Goal: Use online tool/utility

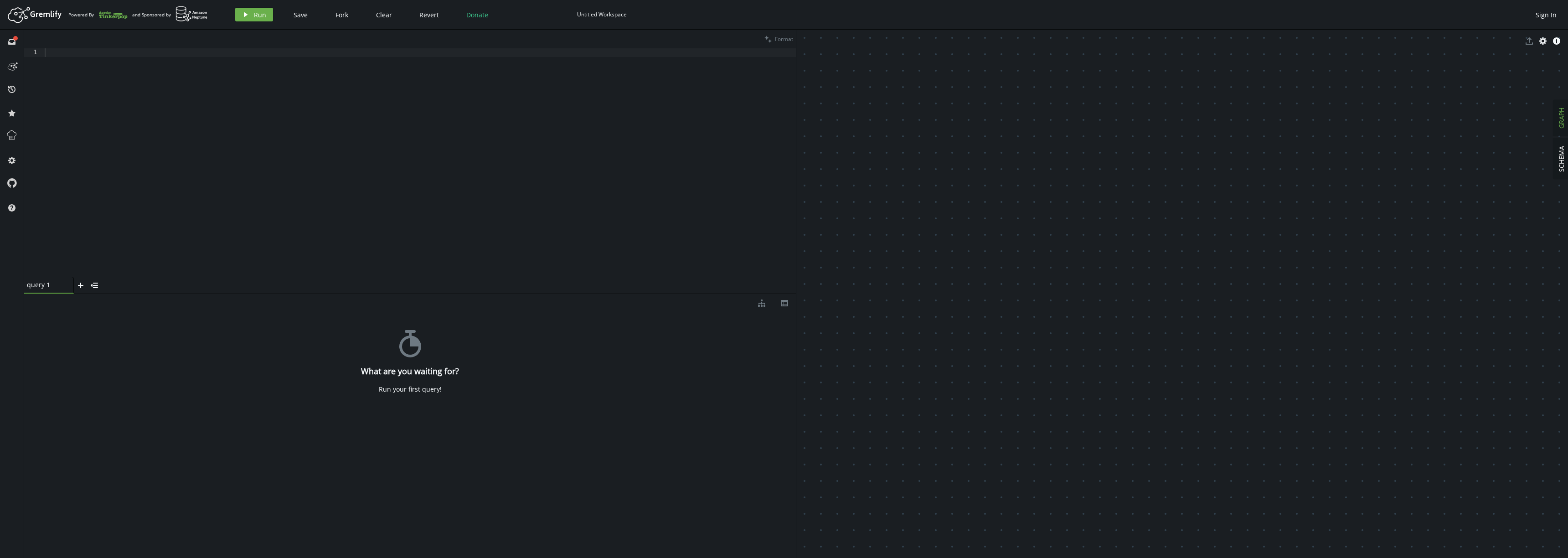
click at [774, 276] on div at bounding box center [419, 171] width 754 height 246
drag, startPoint x: 391, startPoint y: 134, endPoint x: 386, endPoint y: 133, distance: 5.1
click at [391, 134] on div at bounding box center [419, 171] width 753 height 246
paste textarea "g.V().hasLabel('Contact').has('messagingChannel', 'sms').has('providers', 'HSBC…"
click at [780, 37] on span "Format" at bounding box center [784, 39] width 18 height 8
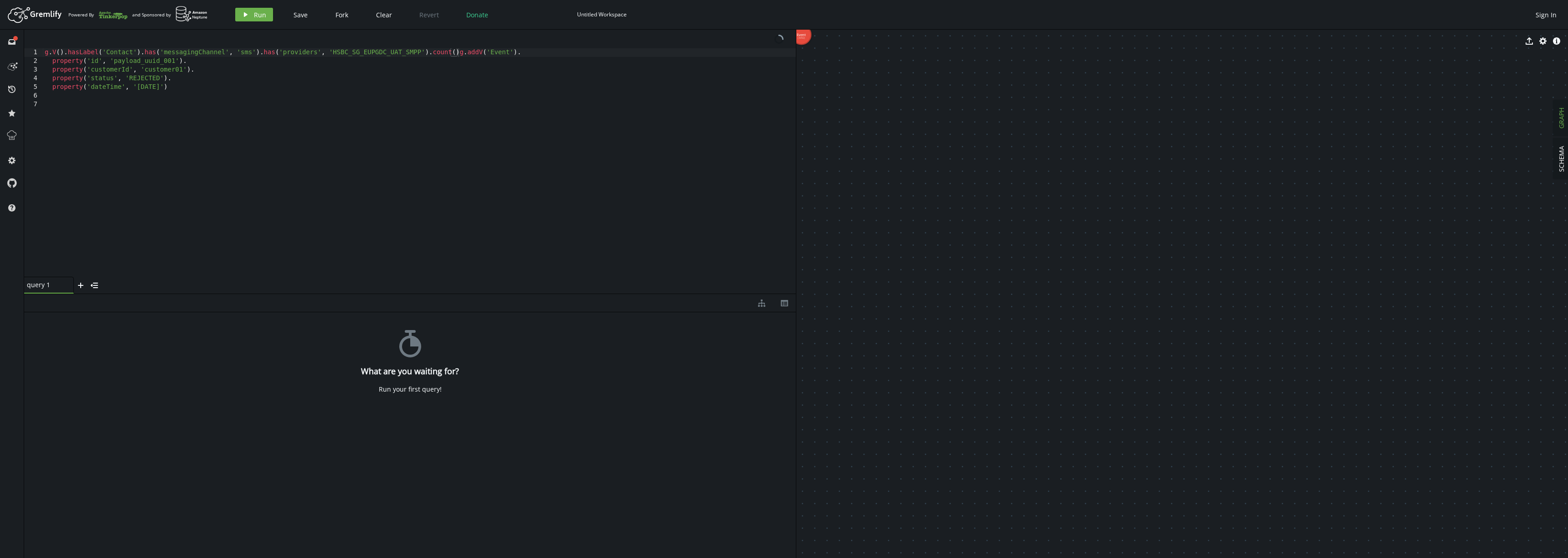
type textarea "property('dateTime', '[DATE]')"
click at [492, 88] on div "g . V ( ) . hasLabel ( 'Contact' ) . has ( 'messagingChannel' , 'sms' ) . has (…" at bounding box center [419, 171] width 753 height 246
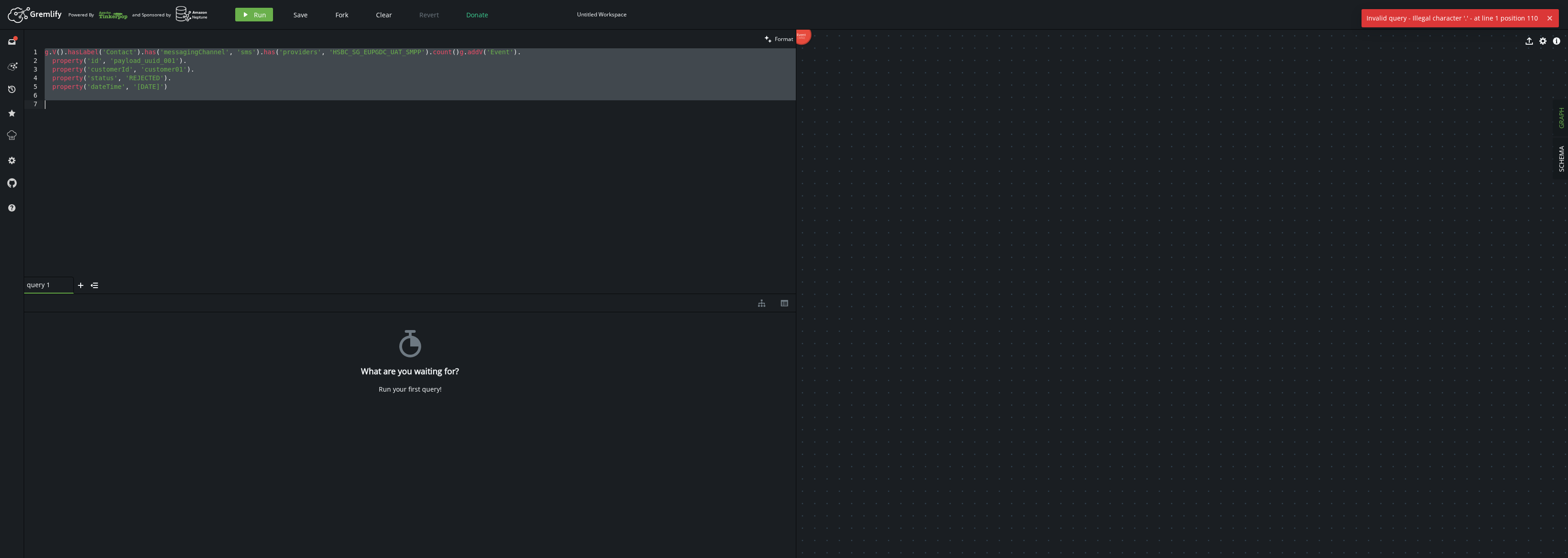
click at [471, 55] on div "g . V ( ) . hasLabel ( 'Contact' ) . has ( 'messagingChannel' , 'sms' ) . has (…" at bounding box center [419, 171] width 753 height 246
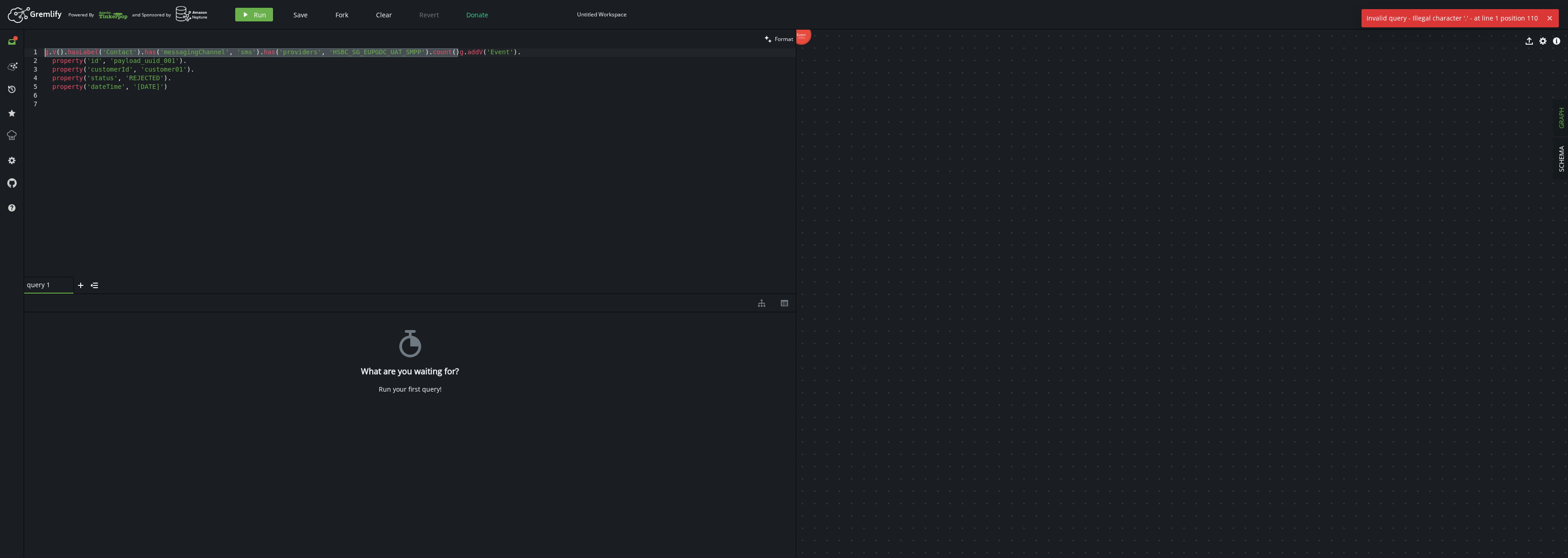
drag, startPoint x: 459, startPoint y: 52, endPoint x: 13, endPoint y: 41, distance: 446.1
click at [13, 41] on div "full-circle inbox history star cog help clean Format g.V().hasLabel('Contact').…" at bounding box center [784, 294] width 1568 height 528
type textarea "g.addV('Event')."
click at [251, 15] on button "play Run" at bounding box center [254, 15] width 38 height 13
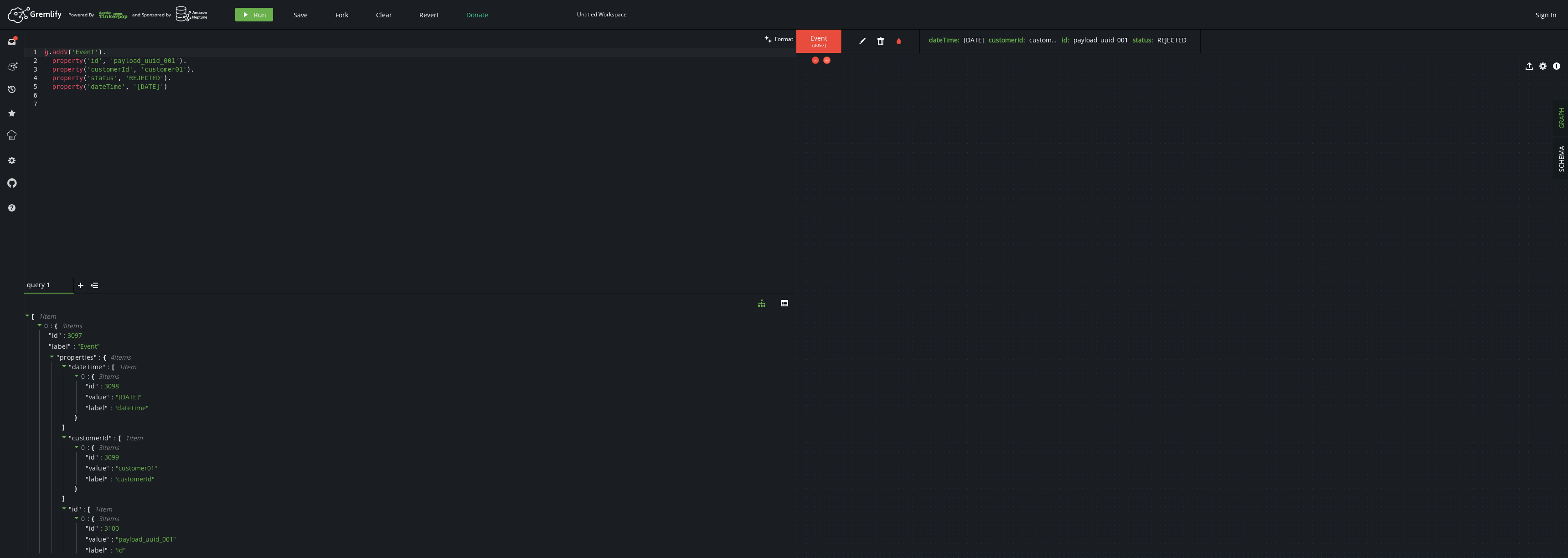
click at [330, 104] on div "g . addV ( 'Event' ) . property ( 'id' , 'payload_uuid_001' ) . property ( 'cus…" at bounding box center [419, 171] width 753 height 246
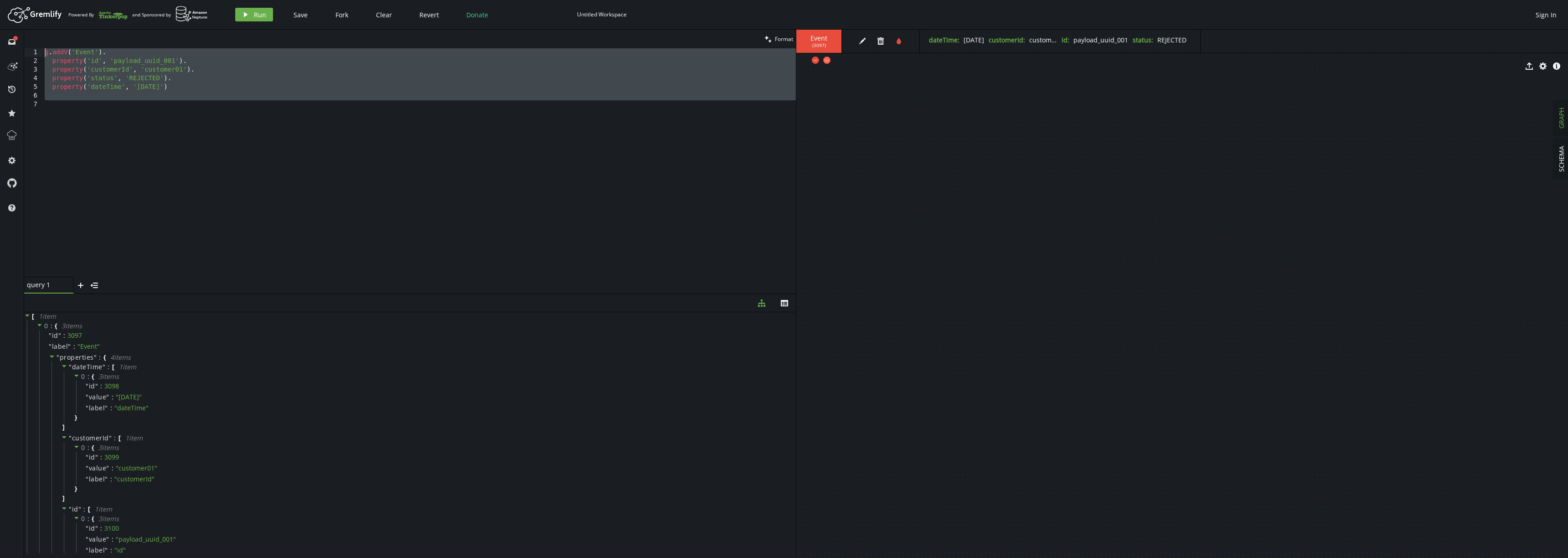
drag, startPoint x: 163, startPoint y: 103, endPoint x: 0, endPoint y: 26, distance: 180.3
click at [0, 26] on div "Artboard Created with Sketch. Powered By and Sponsored by play Run Save Fork Cl…" at bounding box center [784, 279] width 1568 height 558
paste textarea "V().hasLabel('Contact').has('messagingChannel', 'sms').has('providers', 'HSBC_S…"
type textarea "g.V().hasLabel('Contact').has('messagingChannel', 'sms').has('providers', 'HSBC…"
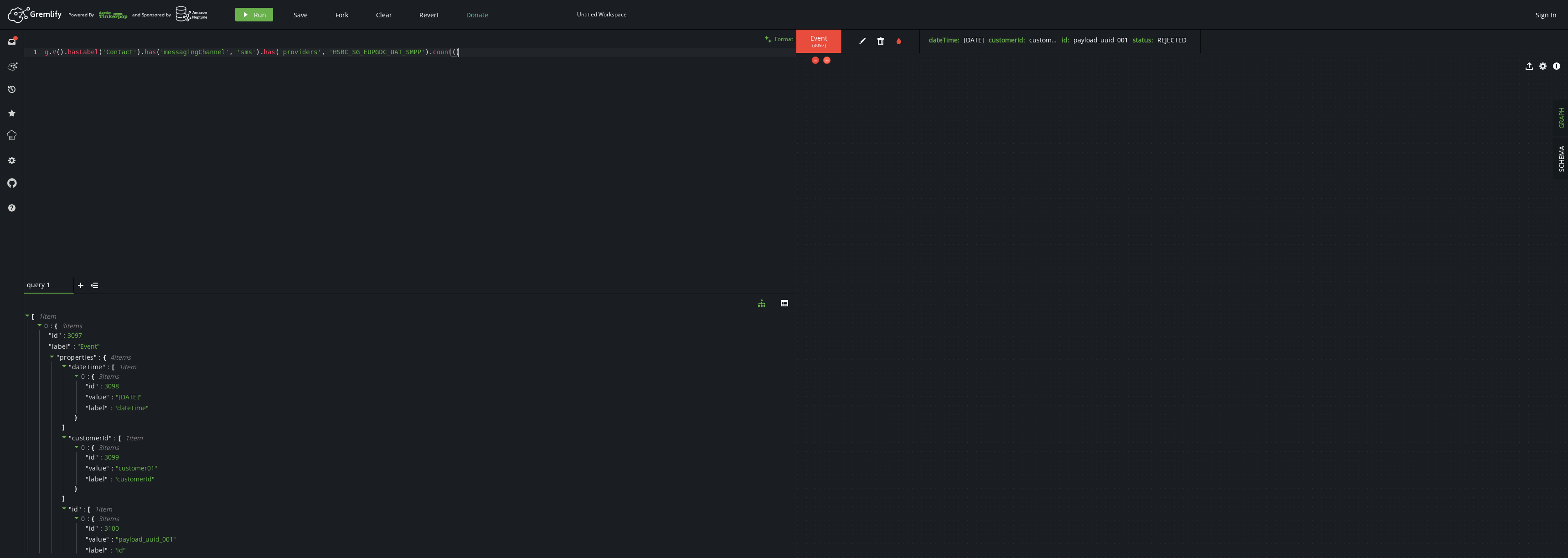
click at [785, 35] on span "Format" at bounding box center [784, 39] width 18 height 8
click at [239, 15] on button "play Run" at bounding box center [254, 15] width 38 height 13
